Goal: Navigation & Orientation: Find specific page/section

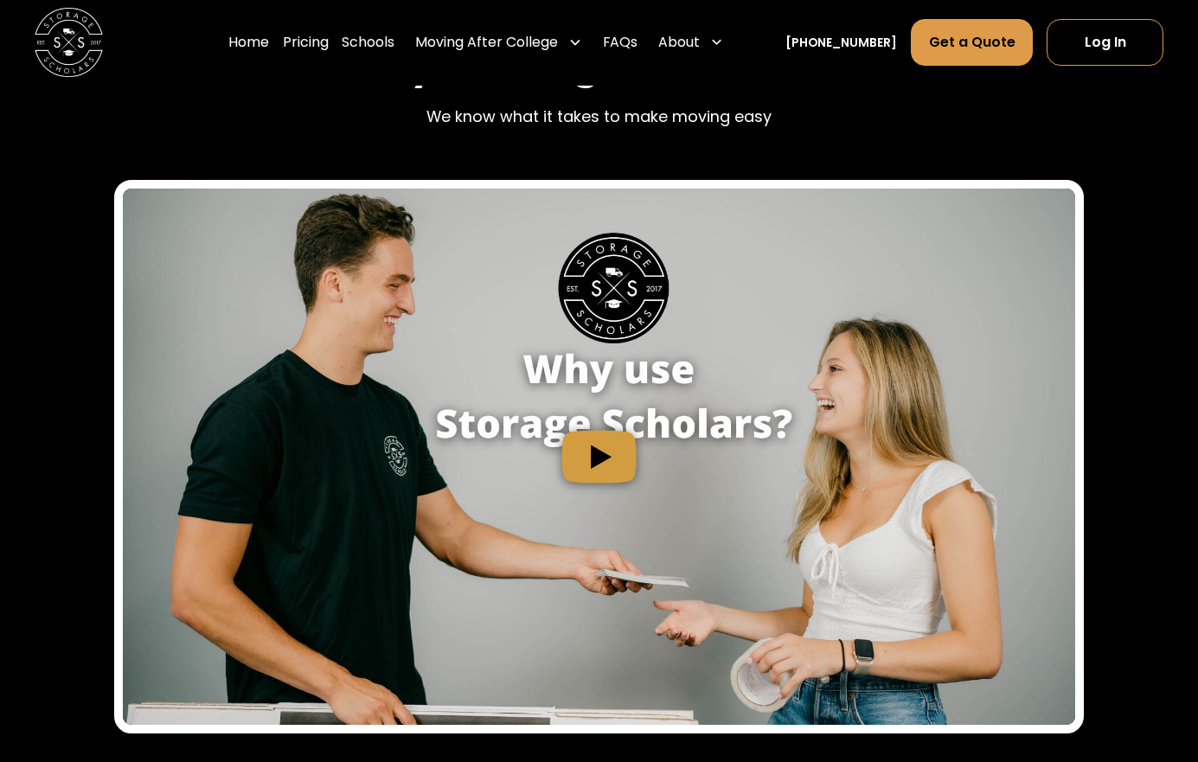
scroll to position [2015, 0]
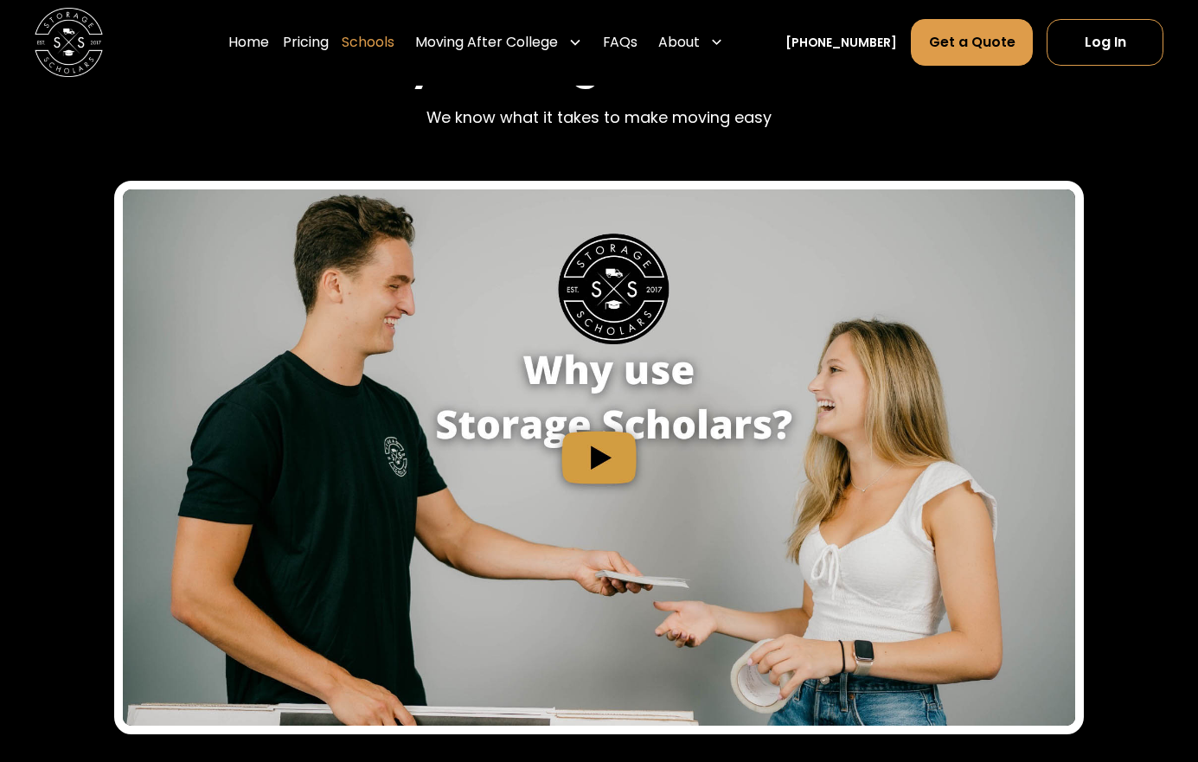
click at [394, 35] on link "Schools" at bounding box center [368, 43] width 53 height 48
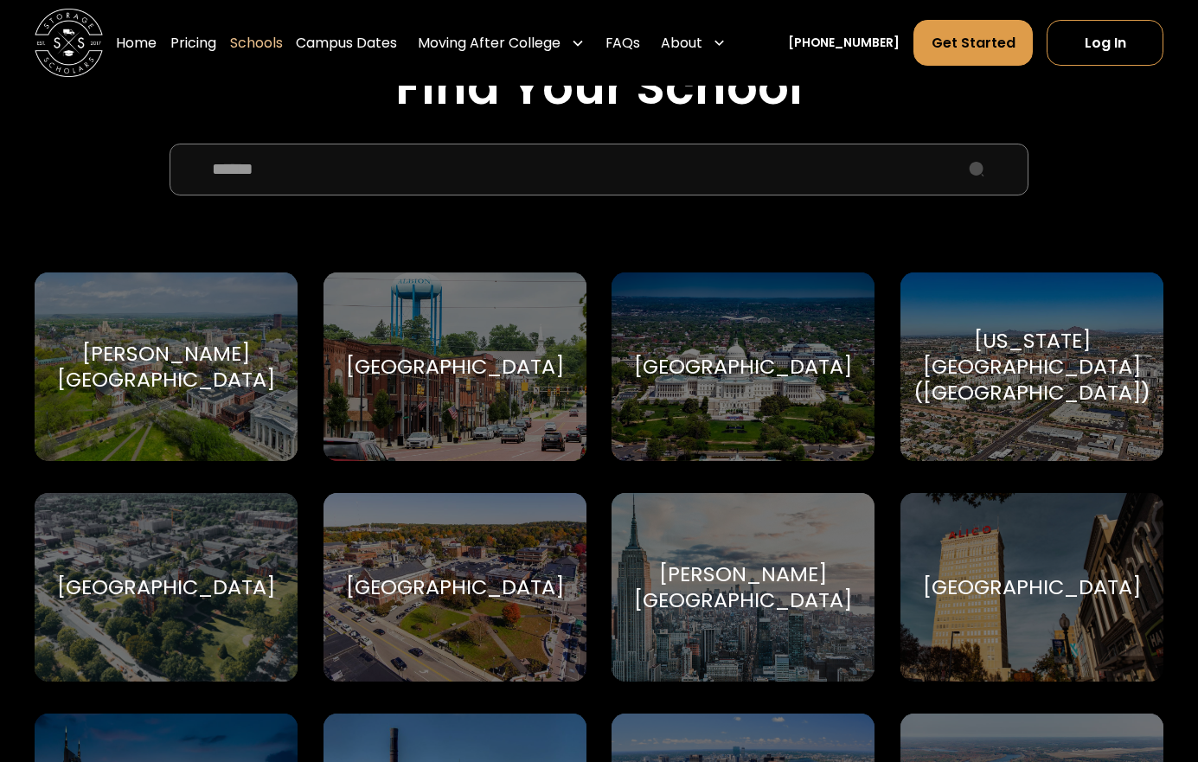
click at [965, 497] on div "Baylor University Baylor University" at bounding box center [1032, 587] width 263 height 189
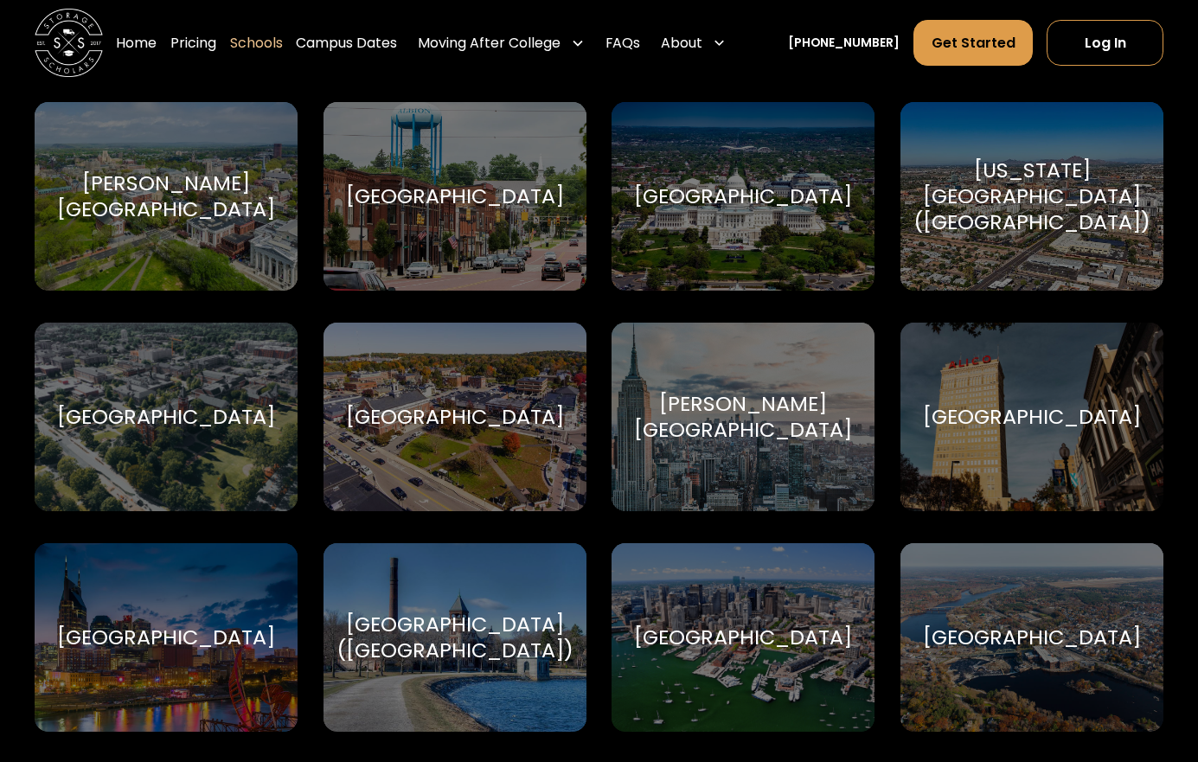
scroll to position [769, 0]
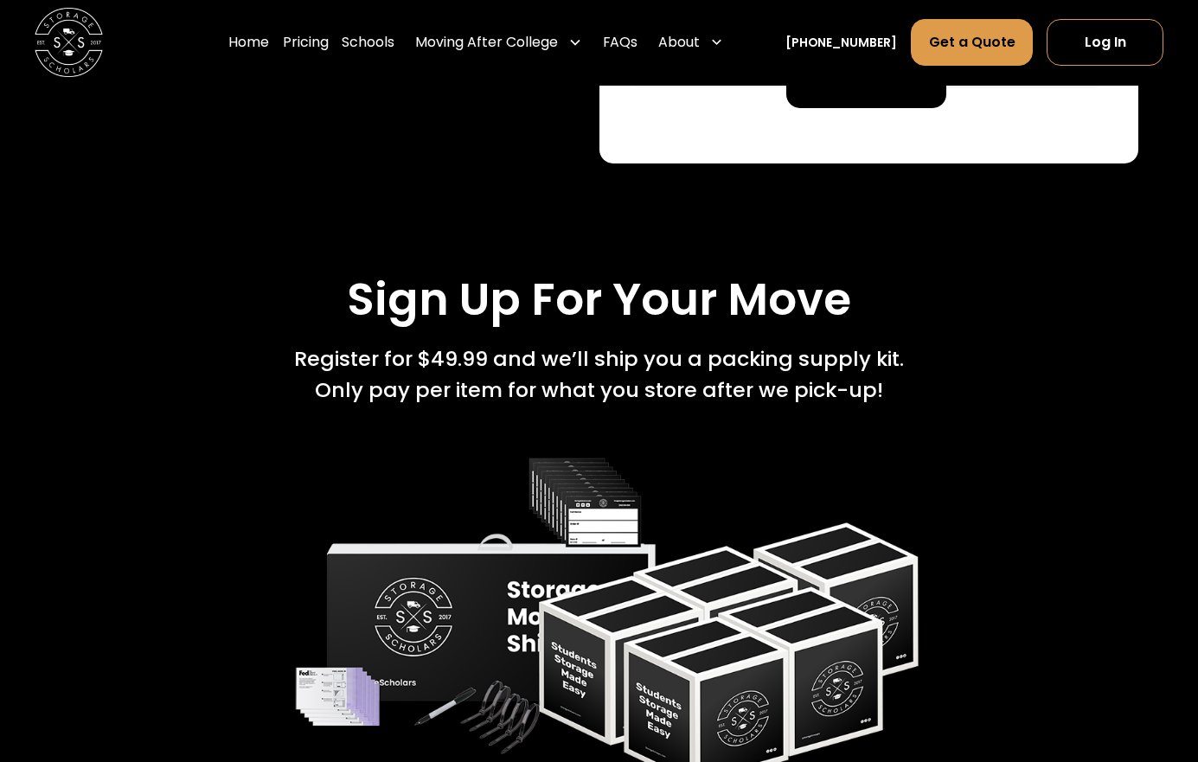
scroll to position [3202, 0]
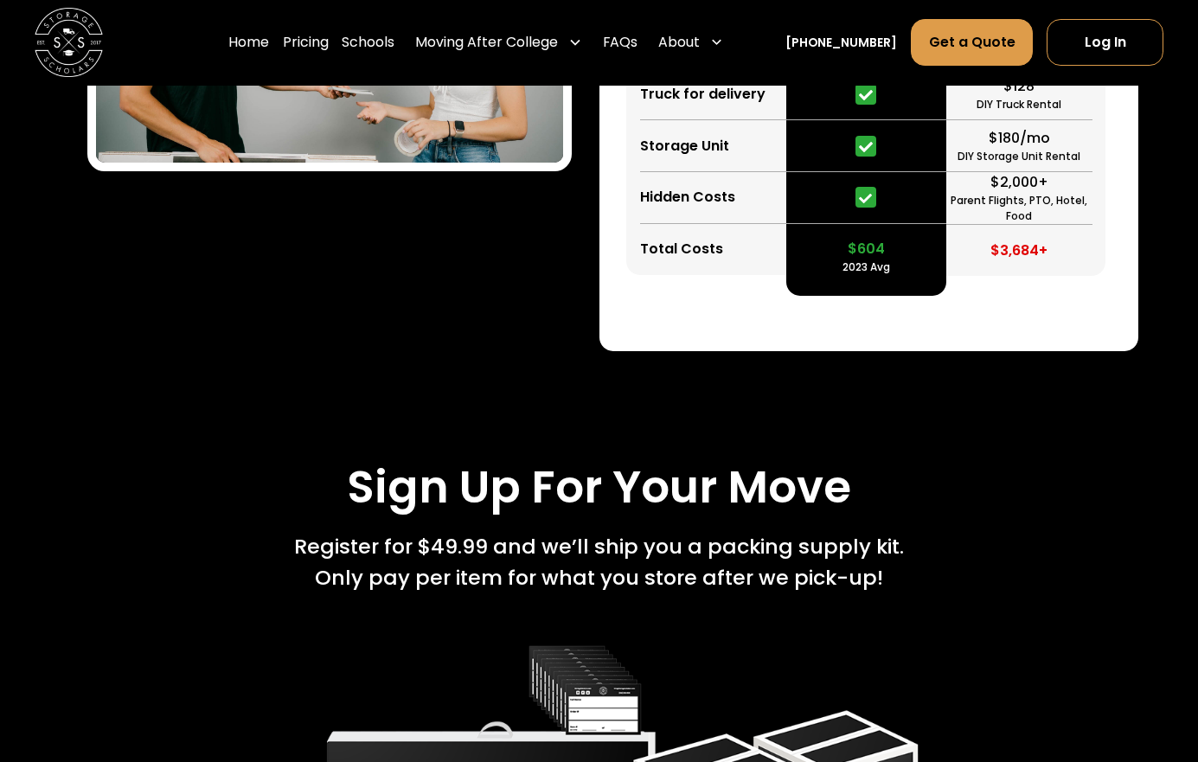
drag, startPoint x: 504, startPoint y: 156, endPoint x: 501, endPoint y: 145, distance: 10.7
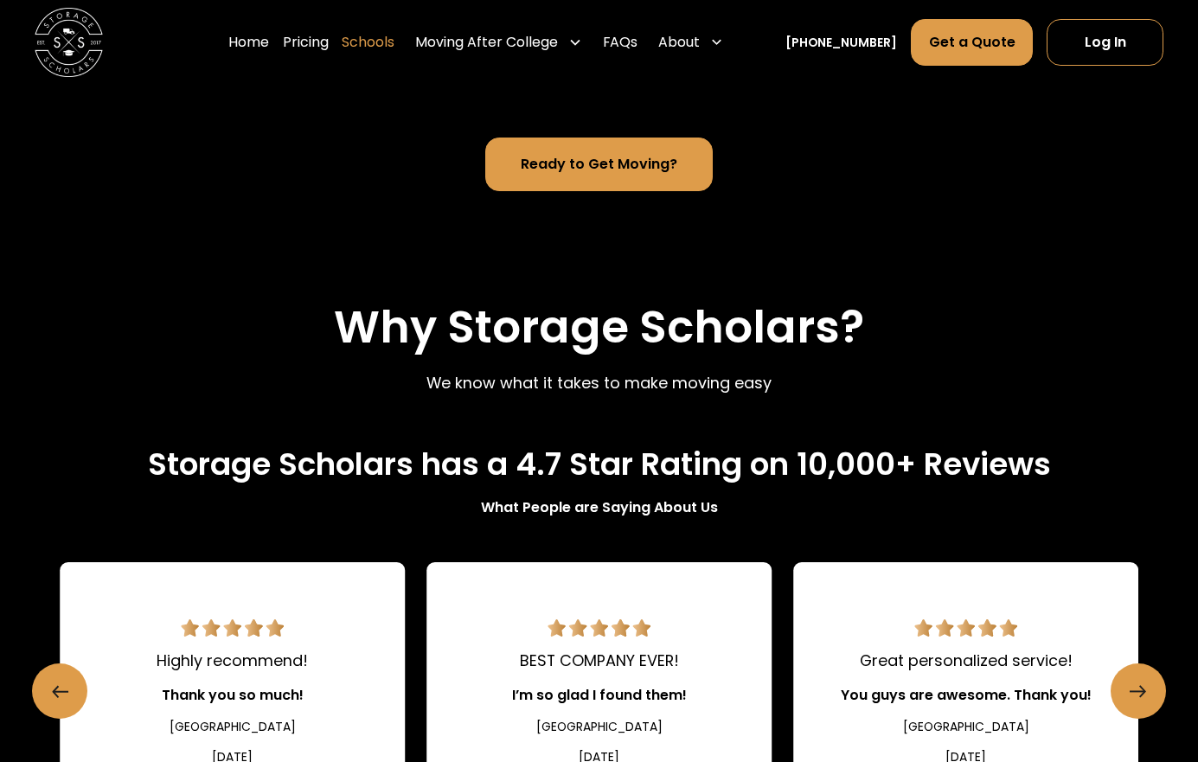
scroll to position [1355, 0]
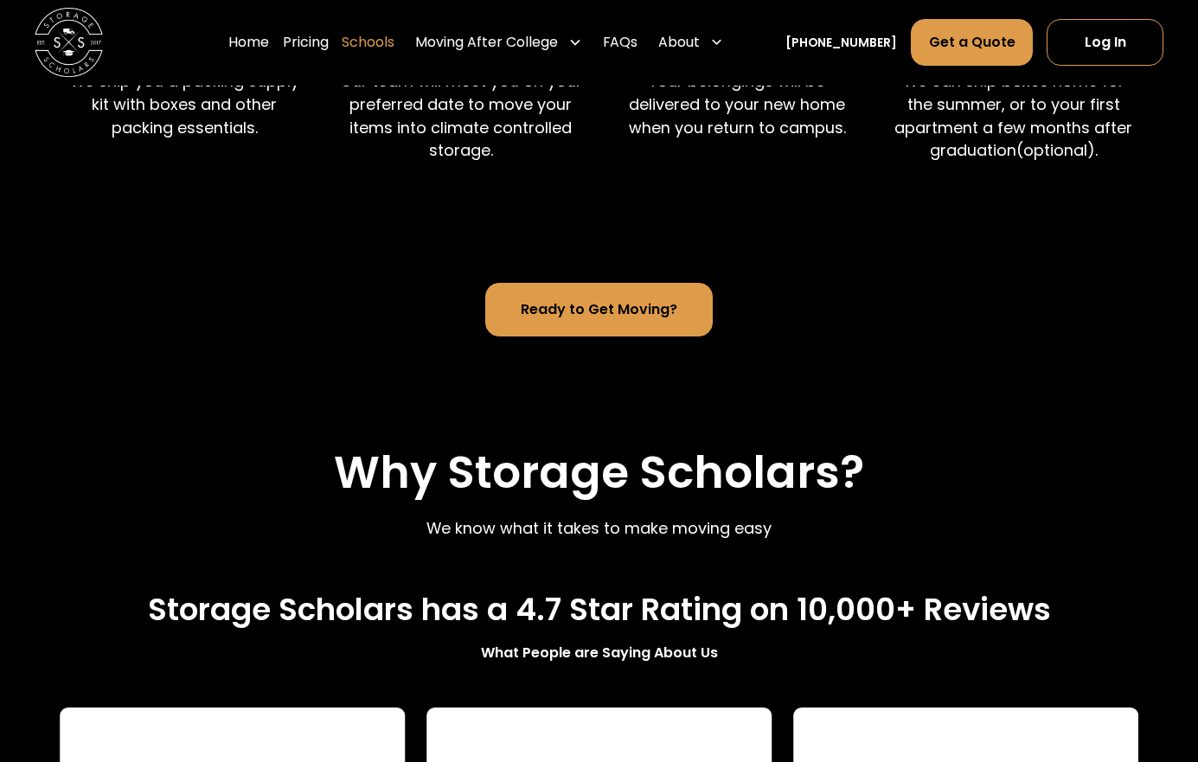
click at [384, 47] on link "Schools" at bounding box center [368, 43] width 53 height 48
